Goal: Task Accomplishment & Management: Use online tool/utility

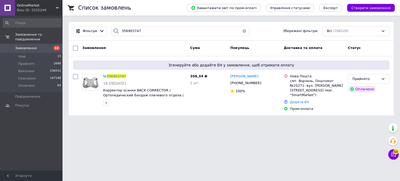
click at [59, 5] on div "OnlineMarket Ваш ID: 3332249" at bounding box center [38, 8] width 47 height 16
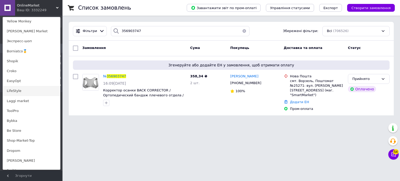
scroll to position [244, 0]
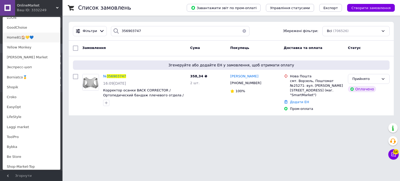
click at [22, 38] on link "Home81🏠💛💙" at bounding box center [31, 38] width 57 height 10
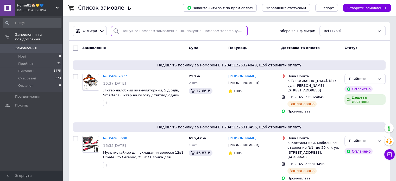
click at [124, 29] on input "search" at bounding box center [179, 31] width 137 height 10
paste input "356897758"
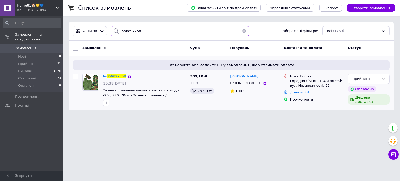
type input "356897758"
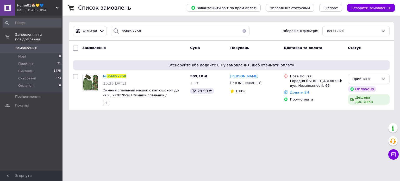
click at [122, 75] on span "356897758" at bounding box center [116, 76] width 19 height 4
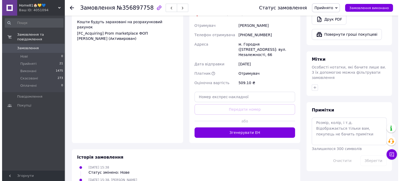
scroll to position [235, 0]
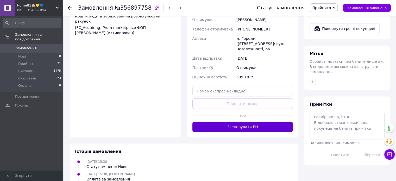
click at [242, 122] on button "Згенерувати ЕН" at bounding box center [243, 127] width 101 height 10
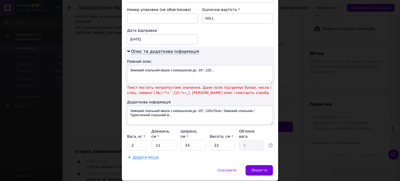
scroll to position [233, 0]
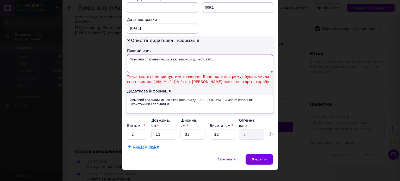
drag, startPoint x: 220, startPoint y: 58, endPoint x: 193, endPoint y: 55, distance: 26.9
click at [193, 55] on textarea "Зимовий спальний мішок з капюшоном до -20°, 220..." at bounding box center [200, 63] width 146 height 19
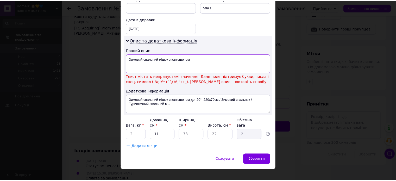
scroll to position [222, 0]
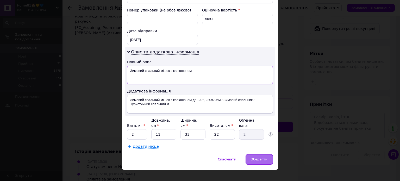
type textarea "Зимовий спальний мішок з капюшоном"
click at [260, 157] on span "Зберегти" at bounding box center [259, 159] width 16 height 4
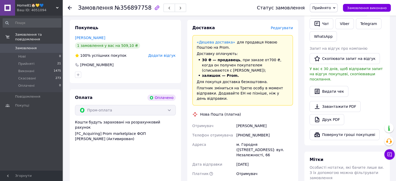
scroll to position [208, 0]
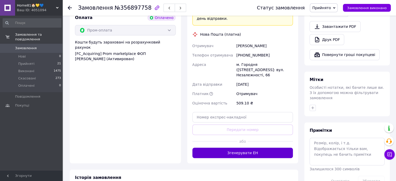
click at [248, 148] on button "Згенерувати ЕН" at bounding box center [243, 153] width 101 height 10
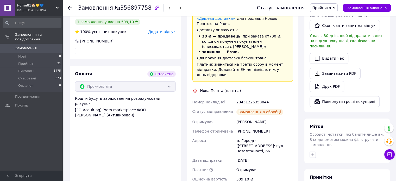
scroll to position [156, 0]
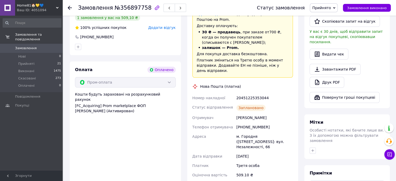
click at [251, 93] on div "20451225353044" at bounding box center [265, 97] width 59 height 9
copy div "20451225353044"
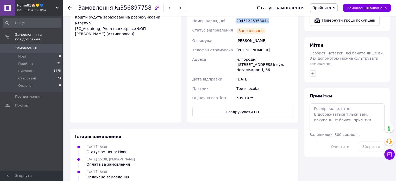
scroll to position [235, 0]
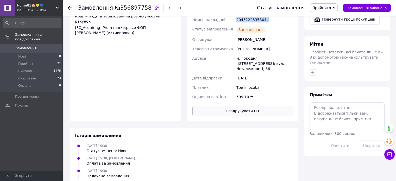
click at [250, 106] on button "Роздрукувати ЕН" at bounding box center [243, 111] width 101 height 10
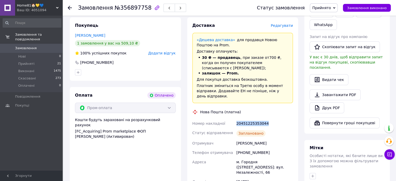
scroll to position [130, 0]
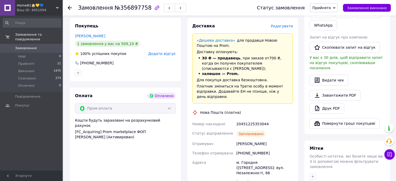
click at [59, 6] on div "Home81🏠💛💙 Ваш ID: 4051094" at bounding box center [38, 8] width 47 height 16
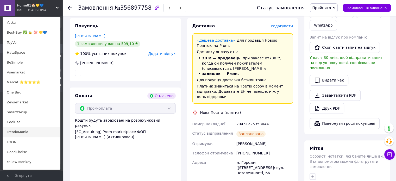
scroll to position [113, 0]
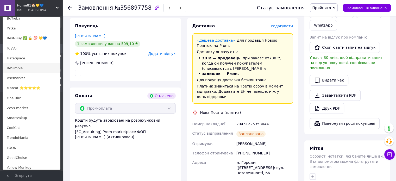
click at [22, 69] on link "BeSimple" at bounding box center [31, 68] width 57 height 10
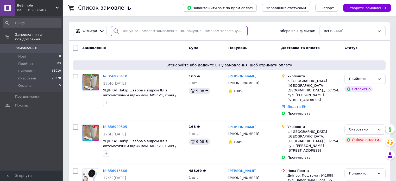
click at [131, 34] on input "search" at bounding box center [179, 31] width 137 height 10
paste input "356898041"
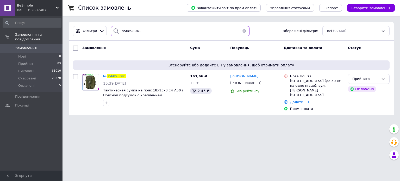
type input "356898041"
